Goal: Task Accomplishment & Management: Use online tool/utility

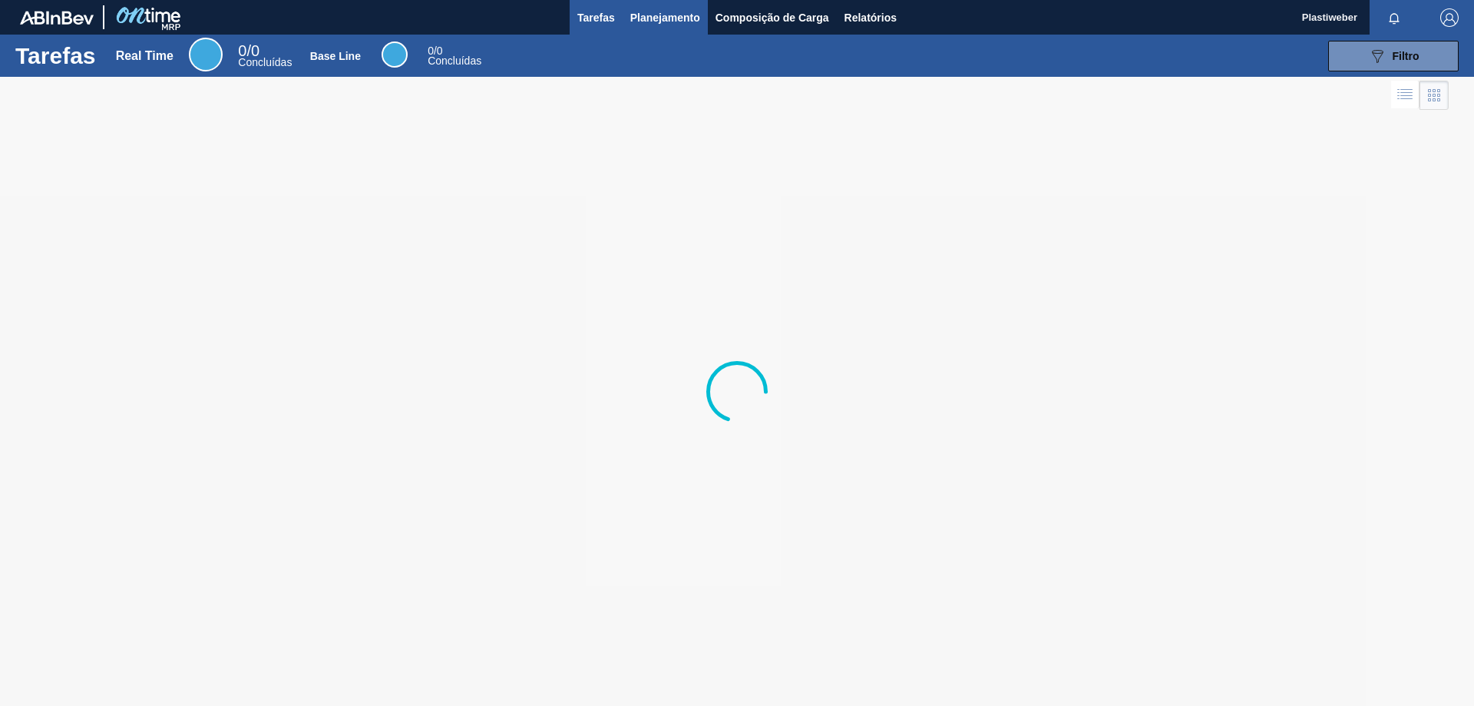
click at [654, 13] on span "Planejamento" at bounding box center [665, 17] width 70 height 18
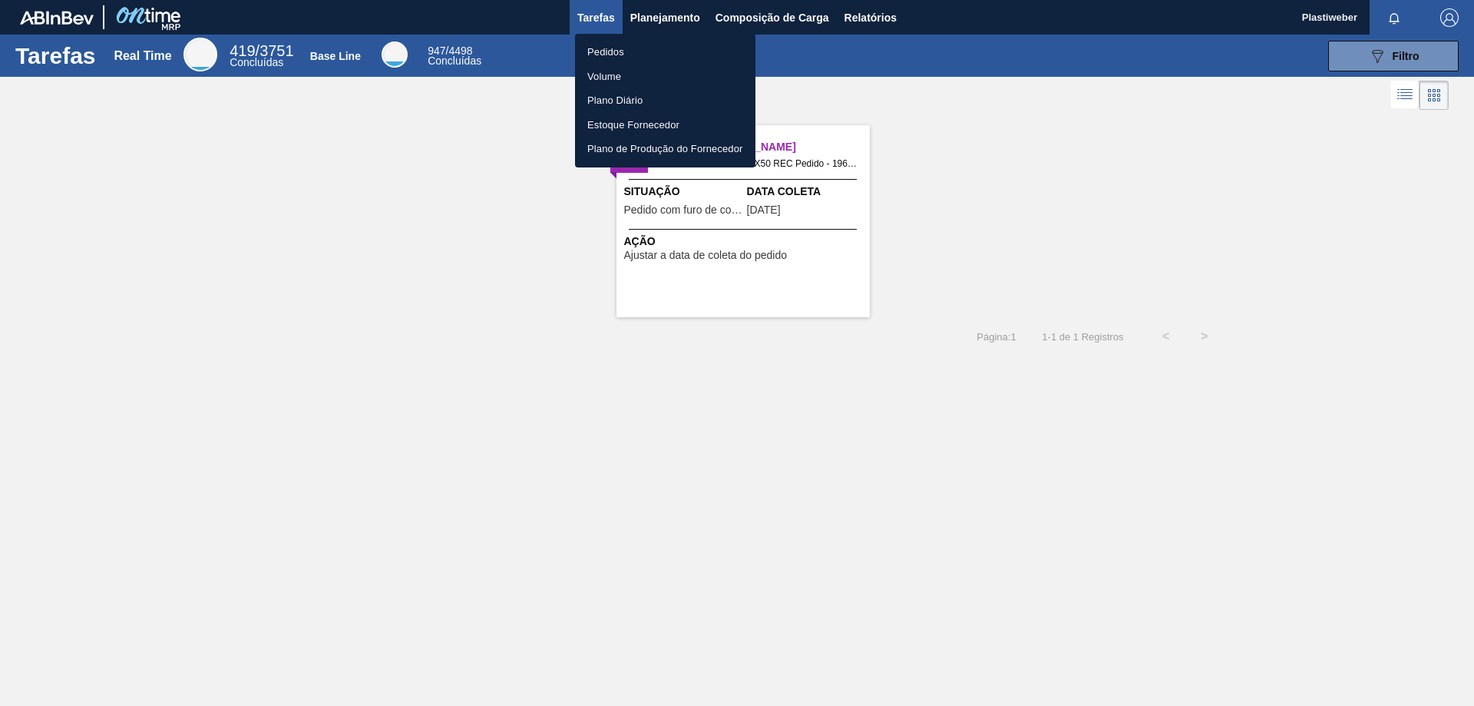
click at [600, 51] on li "Pedidos" at bounding box center [665, 52] width 180 height 25
